Goal: Task Accomplishment & Management: Complete application form

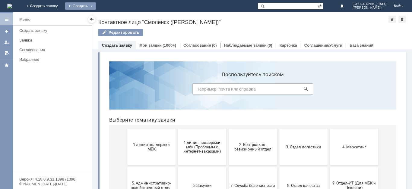
click at [96, 6] on div "Создать" at bounding box center [80, 5] width 31 height 7
click at [112, 16] on link "Заявка" at bounding box center [89, 17] width 46 height 7
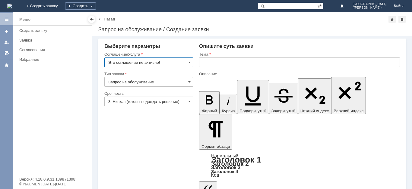
click at [161, 64] on input "Это соглашение не активно!" at bounding box center [148, 63] width 89 height 10
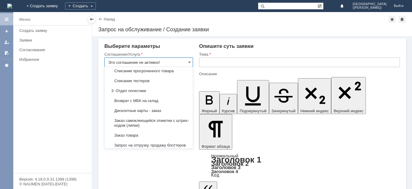
scroll to position [155, 0]
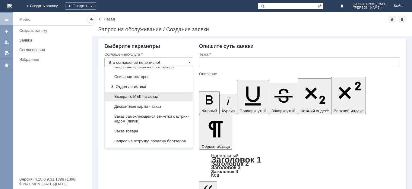
click at [159, 99] on span "Возврат с МБК на склад" at bounding box center [148, 96] width 81 height 5
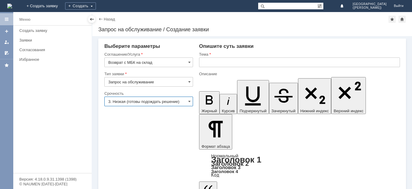
click at [155, 101] on input "3. Низкая (готовы подождать решение)" at bounding box center [148, 102] width 89 height 10
type input "Возврат с МБК на склад"
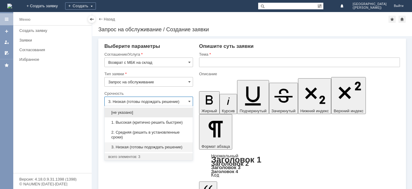
drag, startPoint x: 149, startPoint y: 123, endPoint x: 158, endPoint y: 118, distance: 9.6
click at [153, 121] on span "1. Высокая (критично решить быстрее)" at bounding box center [148, 122] width 81 height 5
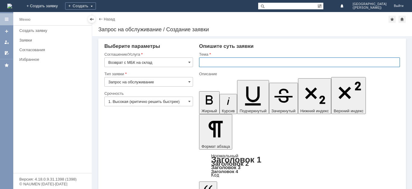
type input "1. Высокая (критично решить быстрее)"
click at [220, 61] on input "text" at bounding box center [299, 63] width 201 height 10
type input "Брак"
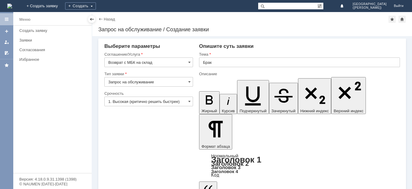
scroll to position [428, 2]
drag, startPoint x: 221, startPoint y: 148, endPoint x: 219, endPoint y: 142, distance: 7.1
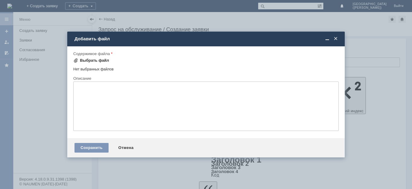
click at [81, 61] on div "Выбрать файл" at bounding box center [94, 60] width 29 height 5
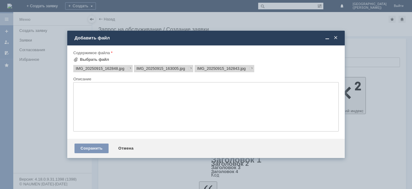
click at [88, 141] on div "Сохранить Отмена" at bounding box center [206, 148] width 278 height 19
click at [93, 146] on div "Сохранить" at bounding box center [92, 149] width 34 height 10
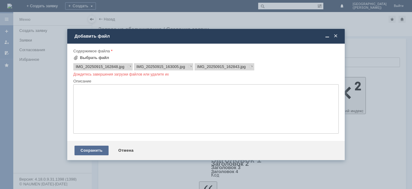
scroll to position [0, 0]
click at [99, 151] on div "Сохранить" at bounding box center [92, 151] width 34 height 10
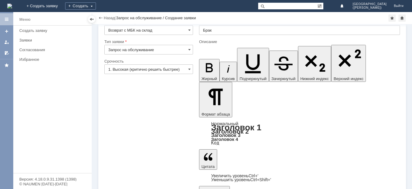
scroll to position [18, 0]
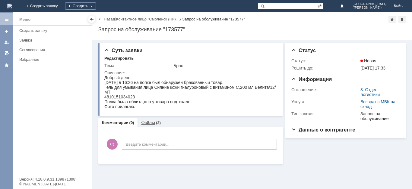
click at [150, 124] on link "Файлы" at bounding box center [148, 123] width 14 height 5
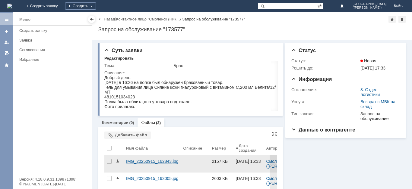
click at [164, 165] on div "IMG_20250915_162843.jpg" at bounding box center [152, 164] width 57 height 17
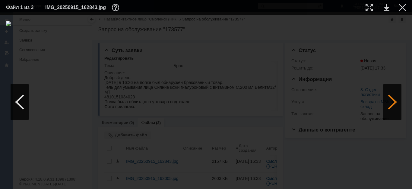
click at [397, 102] on div at bounding box center [392, 102] width 18 height 36
click at [406, 5] on table "Файл 1 из 3 IMG_20250915_162843.jpg" at bounding box center [206, 7] width 412 height 15
click at [406, 5] on div at bounding box center [402, 7] width 7 height 7
